Goal: Check status: Check status

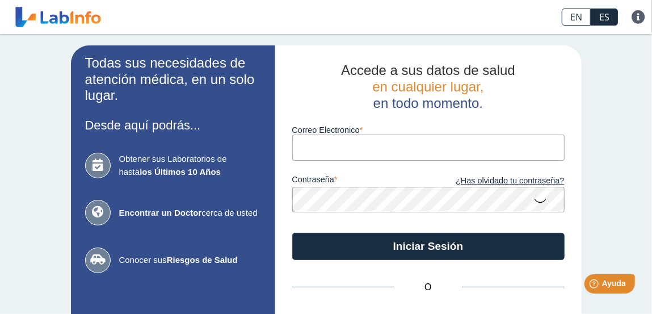
click at [388, 150] on input "Correo Electronico" at bounding box center [428, 147] width 272 height 26
type input "[EMAIL_ADDRESS][DOMAIN_NAME]"
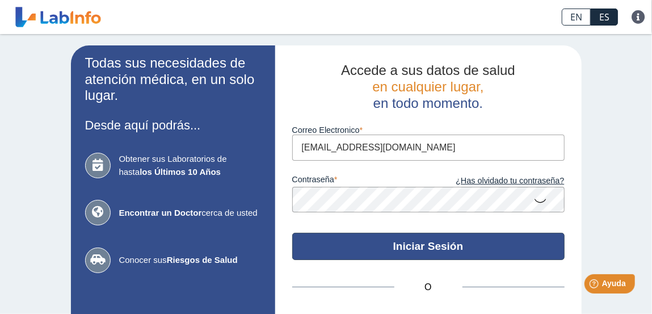
click at [422, 248] on button "Iniciar Sesión" at bounding box center [428, 246] width 272 height 27
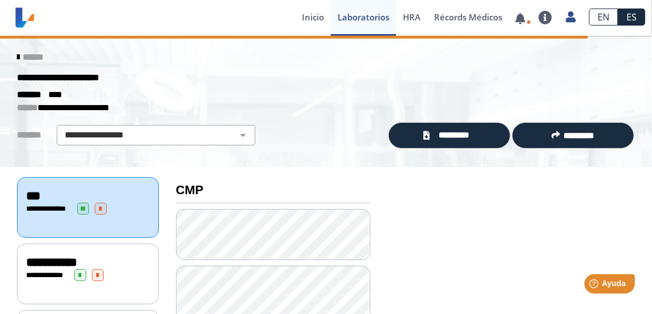
click at [19, 54] on icon at bounding box center [18, 57] width 2 height 9
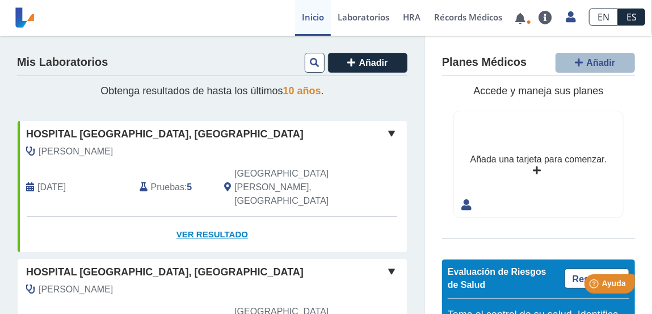
click at [214, 217] on link "Ver Resultado" at bounding box center [212, 235] width 389 height 36
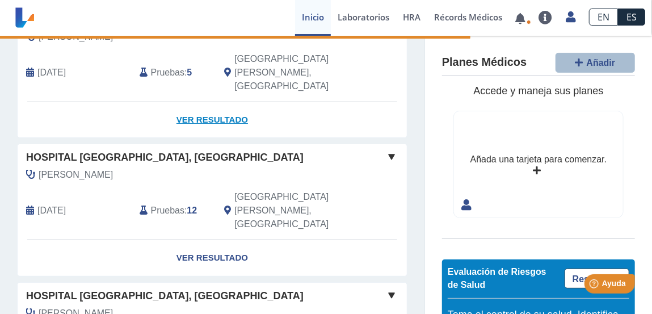
scroll to position [163, 0]
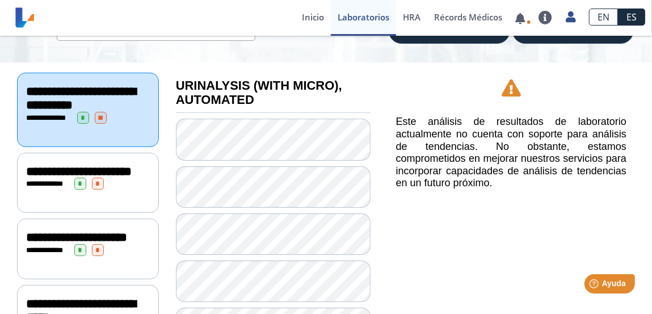
scroll to position [163, 0]
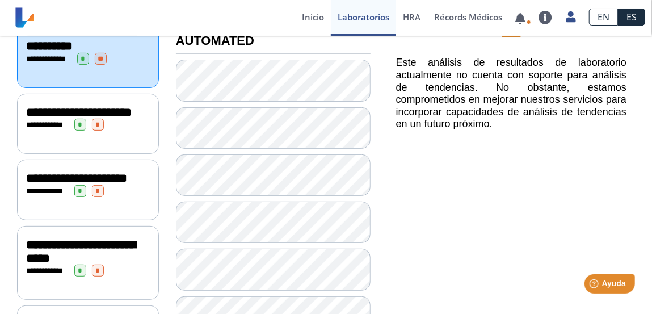
click at [58, 52] on span "**********" at bounding box center [80, 39] width 109 height 26
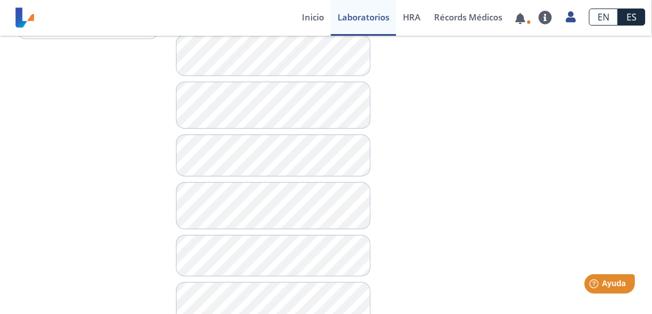
scroll to position [653, 0]
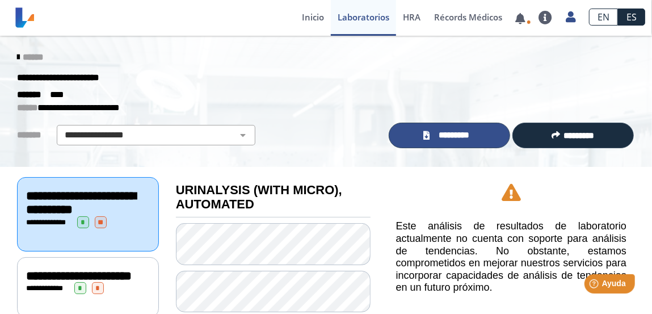
click at [455, 137] on span "*********" at bounding box center [453, 135] width 41 height 13
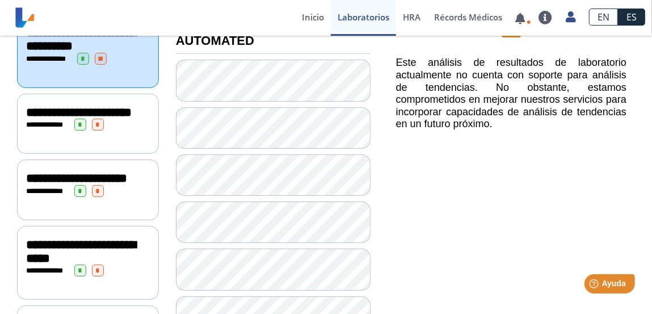
scroll to position [327, 0]
